Goal: Find contact information: Find contact information

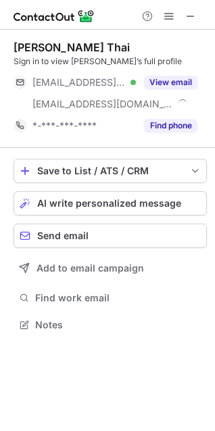
scroll to position [315, 215]
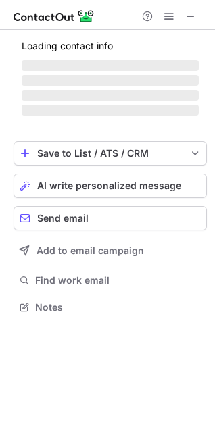
scroll to position [315, 215]
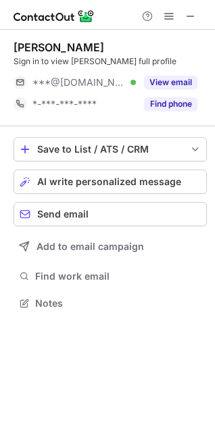
scroll to position [294, 215]
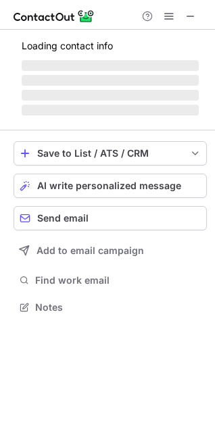
scroll to position [298, 215]
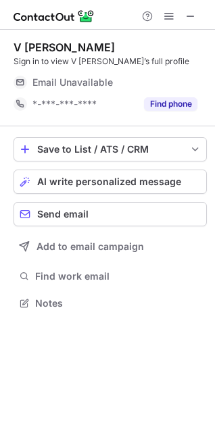
click at [43, 40] on div "V [PERSON_NAME] Sign in to view V [PERSON_NAME]’s full profile Email Unavailabl…" at bounding box center [109, 78] width 193 height 97
copy div "[PERSON_NAME]"
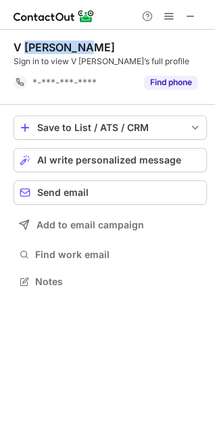
scroll to position [272, 215]
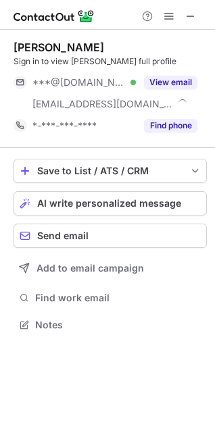
scroll to position [315, 215]
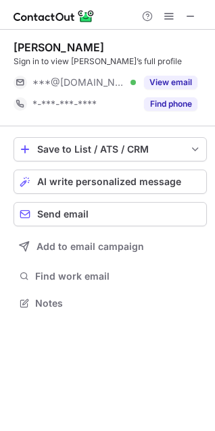
scroll to position [294, 215]
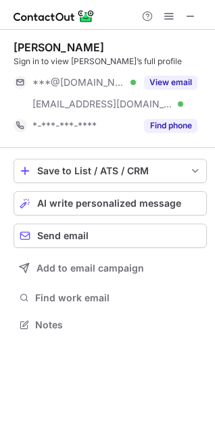
scroll to position [315, 215]
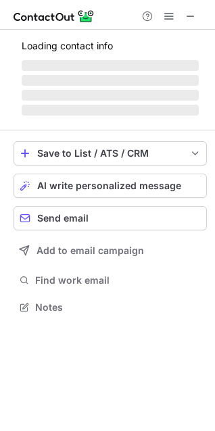
scroll to position [294, 215]
